Goal: Transaction & Acquisition: Purchase product/service

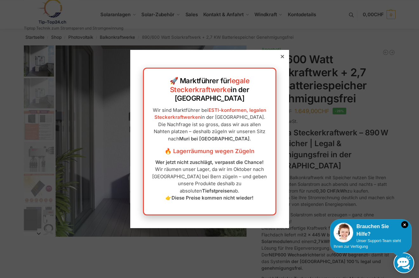
click at [280, 58] on icon at bounding box center [281, 56] width 3 height 3
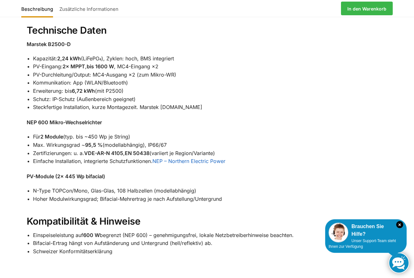
scroll to position [762, 0]
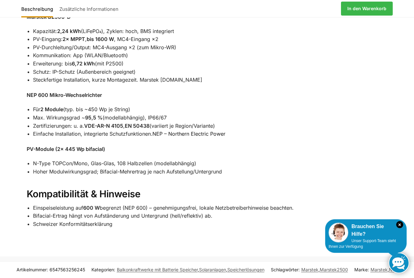
click at [195, 137] on link "NEP – Northern Electric Power" at bounding box center [188, 133] width 73 height 6
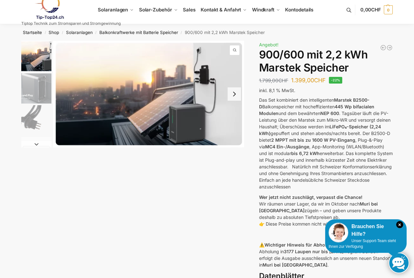
scroll to position [0, 0]
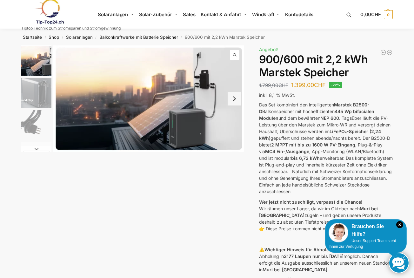
click at [33, 128] on img "3 / 8" at bounding box center [36, 125] width 30 height 30
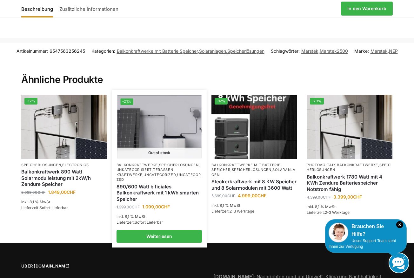
scroll to position [986, 0]
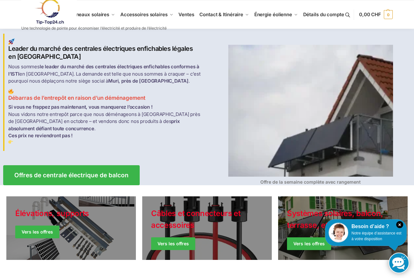
click at [101, 15] on link at bounding box center [93, 12] width 145 height 26
click at [111, 14] on link at bounding box center [93, 12] width 145 height 26
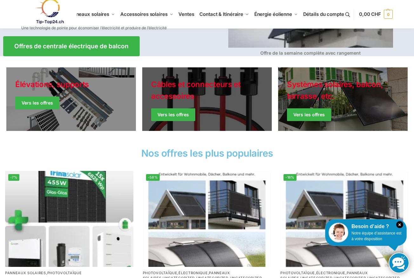
scroll to position [95, 0]
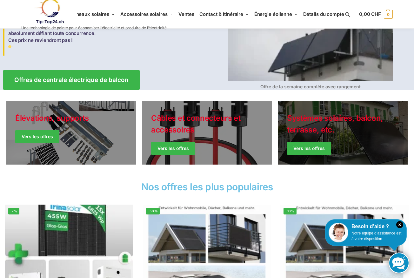
click at [299, 149] on link "Vestes d’hiver" at bounding box center [343, 133] width 130 height 64
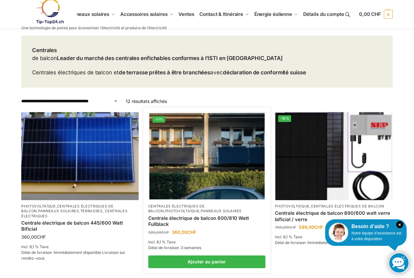
scroll to position [32, 0]
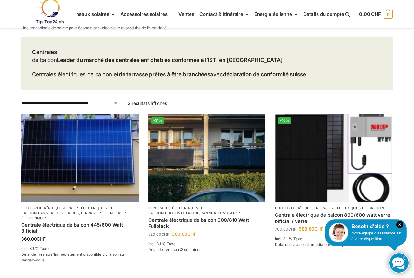
click at [112, 102] on select "**********" at bounding box center [69, 103] width 97 height 7
select select "**********"
click at [21, 100] on select "**********" at bounding box center [69, 103] width 97 height 7
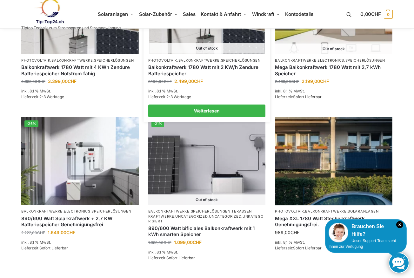
scroll to position [191, 0]
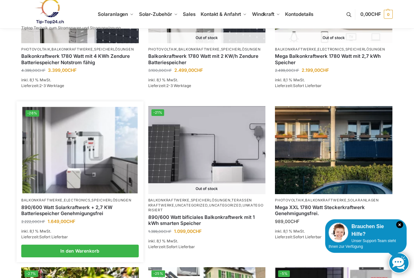
click at [84, 168] on img at bounding box center [79, 150] width 115 height 86
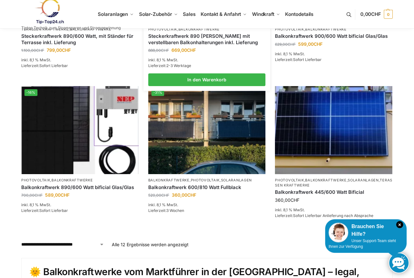
scroll to position [540, 0]
